Goal: Task Accomplishment & Management: Complete application form

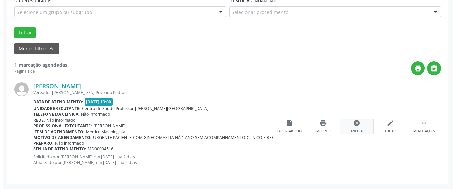
scroll to position [201, 0]
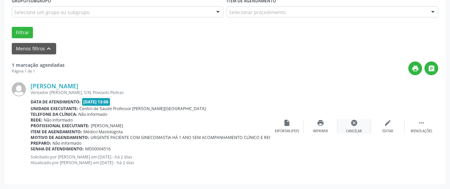
click at [347, 133] on div "Cancelar" at bounding box center [354, 131] width 16 height 5
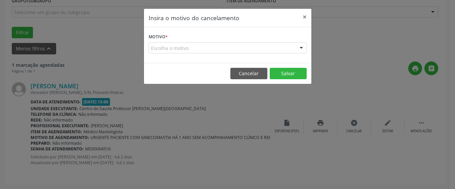
click at [226, 48] on div "Escolha o motivo" at bounding box center [228, 47] width 158 height 11
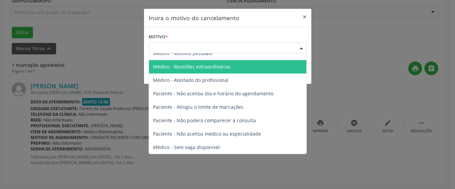
scroll to position [0, 0]
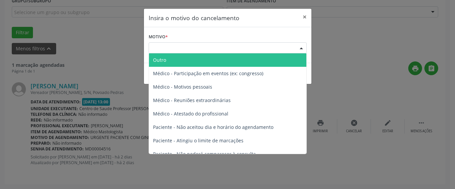
click at [202, 63] on span "Outro" at bounding box center [227, 59] width 157 height 13
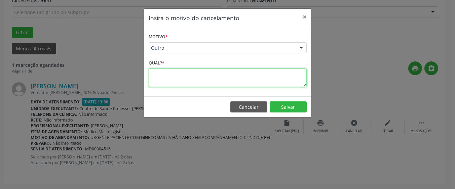
click at [193, 80] on textarea at bounding box center [228, 78] width 158 height 19
type textarea "CONSULTA MARCADA E PACIENTE CIENTE."
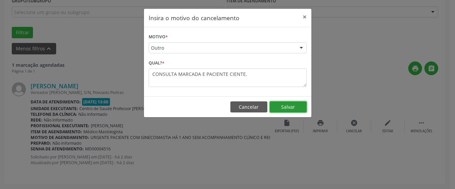
click at [277, 108] on button "Salvar" at bounding box center [288, 107] width 37 height 11
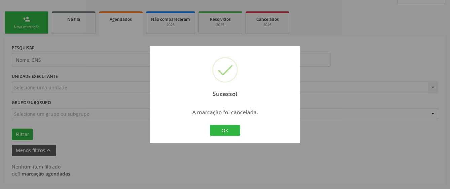
scroll to position [99, 0]
click at [231, 129] on button "OK" at bounding box center [225, 130] width 30 height 11
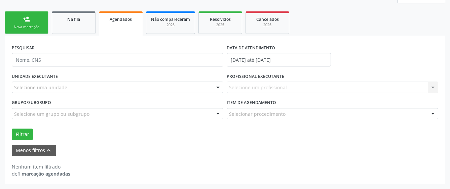
click at [42, 23] on link "person_add Nova marcação" at bounding box center [27, 22] width 44 height 23
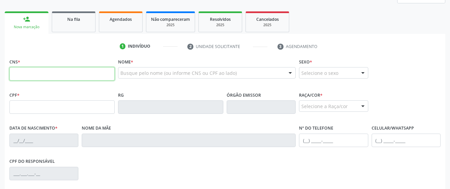
click at [42, 73] on input "text" at bounding box center [61, 73] width 105 height 13
click at [96, 73] on input "text" at bounding box center [61, 73] width 105 height 13
paste input "898 0058 0544 7144"
type input "898 0058 0544 7144"
